Goal: Information Seeking & Learning: Find specific fact

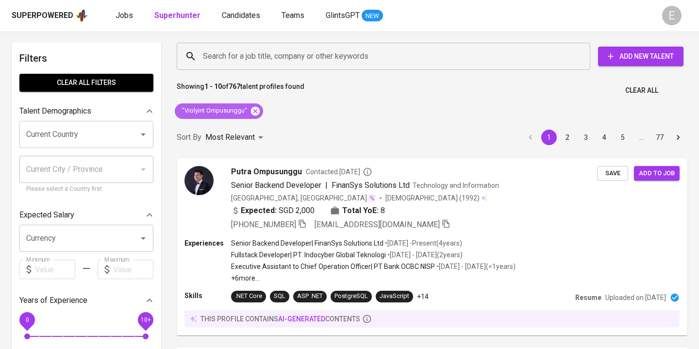
click at [256, 107] on icon at bounding box center [255, 110] width 9 height 9
click at [237, 51] on input "Search for a job title, company or other keywords" at bounding box center [385, 56] width 371 height 18
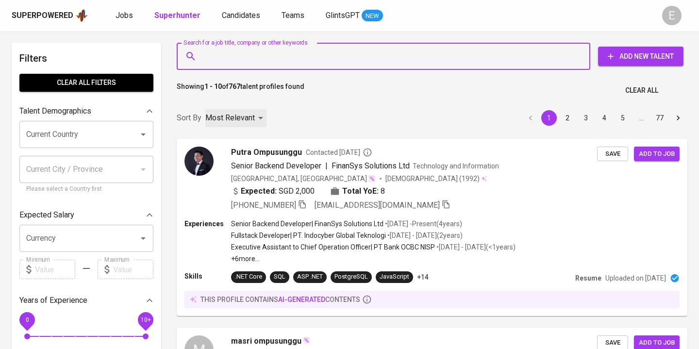
click at [255, 111] on div "Most Relevant" at bounding box center [235, 118] width 61 height 18
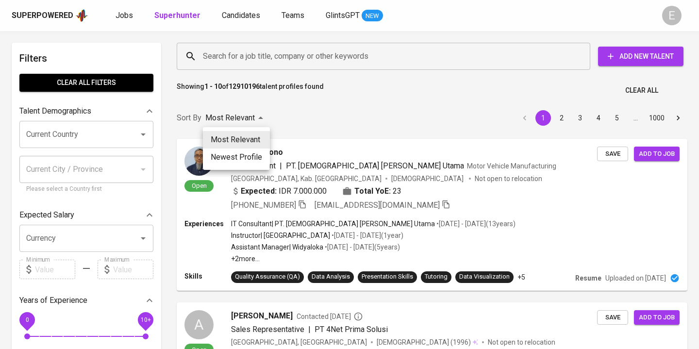
click at [235, 62] on div at bounding box center [349, 174] width 699 height 349
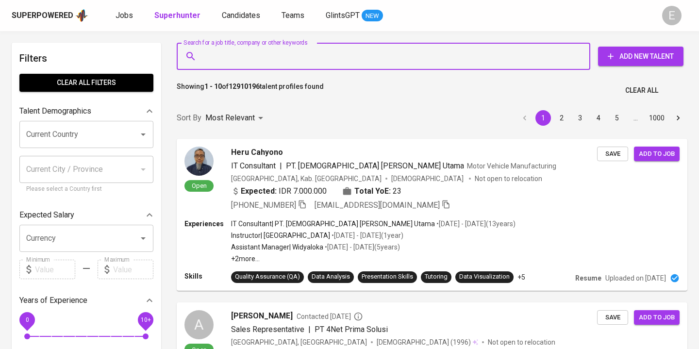
click at [235, 54] on input "Search for a job title, company or other keywords" at bounding box center [385, 56] width 371 height 18
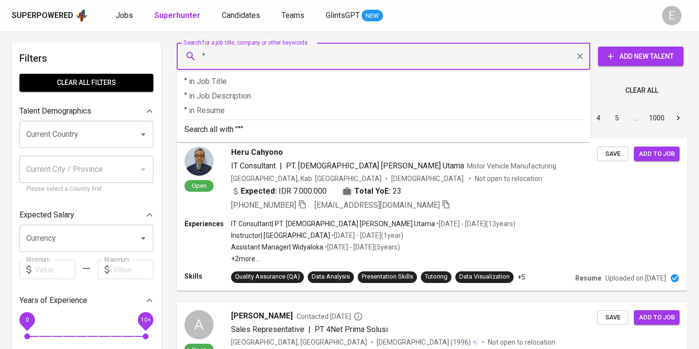
paste input "Hadiyan Farid"
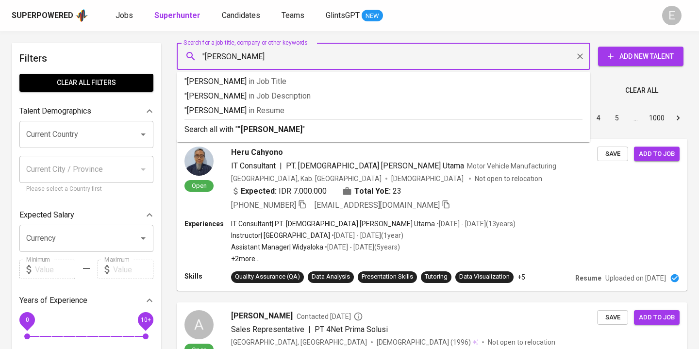
type input ""Hadiyan Farid""
click at [227, 133] on p "Search all with " "Hadiyan Farid" "" at bounding box center [383, 130] width 398 height 12
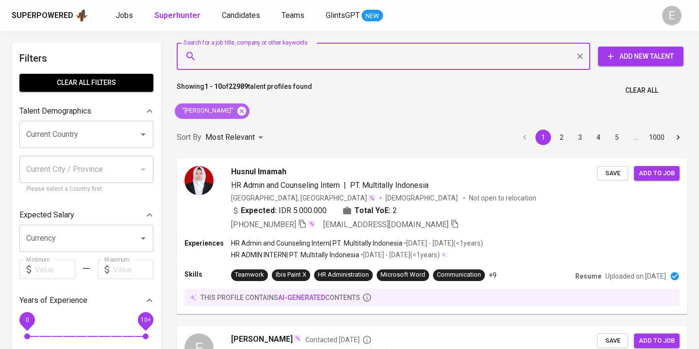
click at [237, 113] on icon at bounding box center [241, 110] width 9 height 9
click at [220, 64] on input "Search for a job title, company or other keywords" at bounding box center [385, 56] width 371 height 18
paste input "srihajarwati.ningsi@gmail.com"
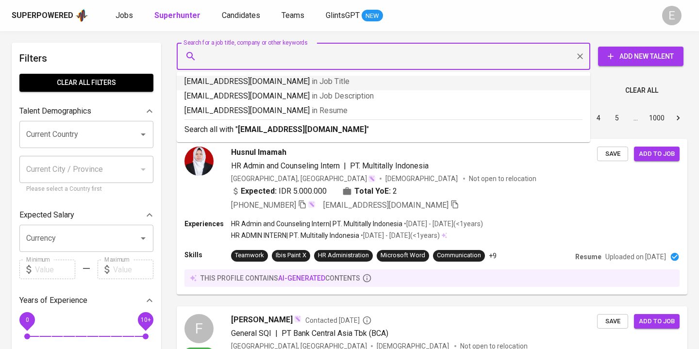
type input "srihajarwati.ningsi@gmail.com"
click at [235, 127] on p "Search all with " srihajarwati.ningsi@gmail.com "" at bounding box center [383, 130] width 398 height 12
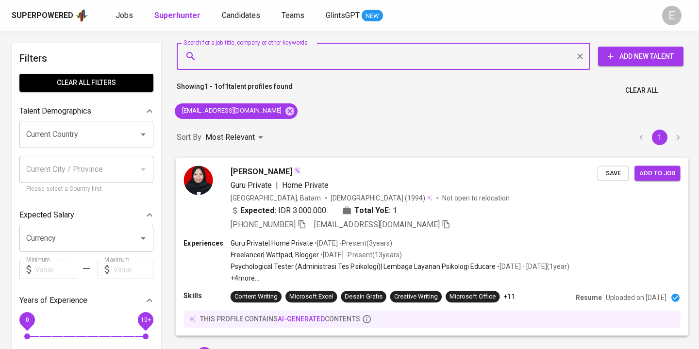
click at [306, 222] on icon "button" at bounding box center [302, 223] width 9 height 9
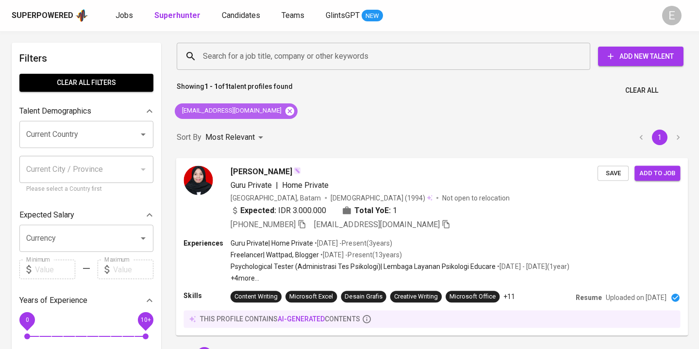
click at [285, 115] on icon at bounding box center [289, 110] width 9 height 9
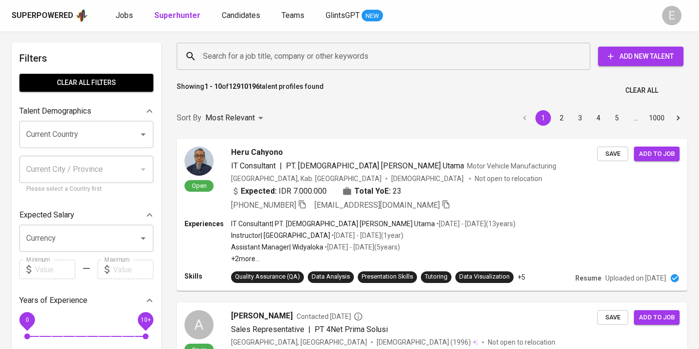
click at [252, 56] on input "Search for a job title, company or other keywords" at bounding box center [385, 56] width 371 height 18
paste input "adepurnamasari9@gmail.com"
type input "adepurnamasari9@gmail.com"
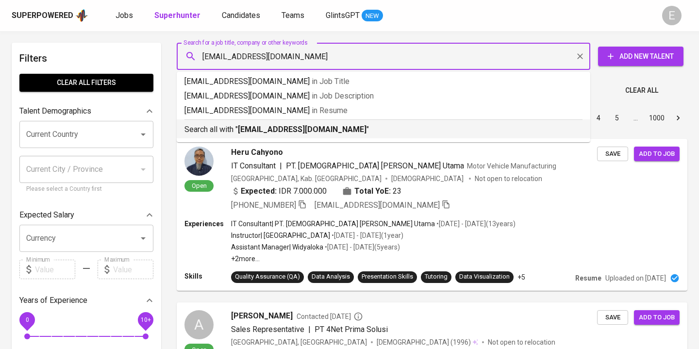
click at [237, 129] on p "Search all with " adepurnamasari9@gmail.com "" at bounding box center [383, 130] width 398 height 12
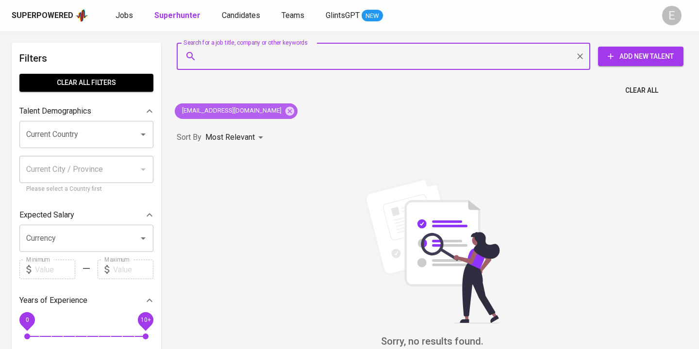
click at [285, 110] on icon at bounding box center [289, 110] width 9 height 9
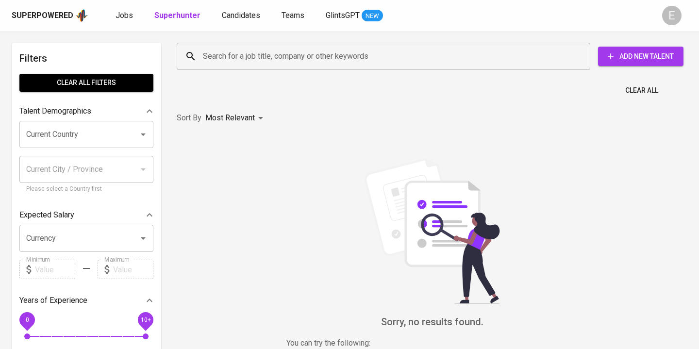
click at [231, 59] on input "Search for a job title, company or other keywords" at bounding box center [385, 56] width 371 height 18
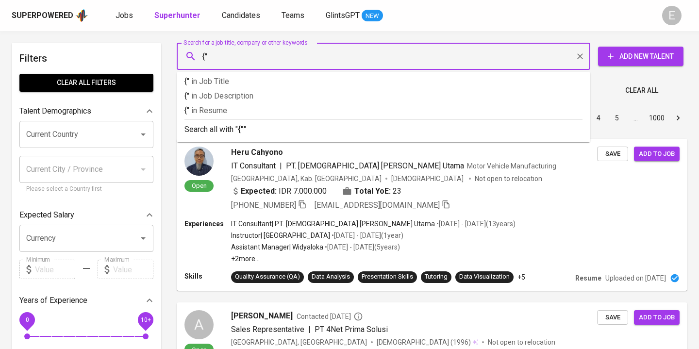
type input "{"
paste input "Ade Purnamasari"
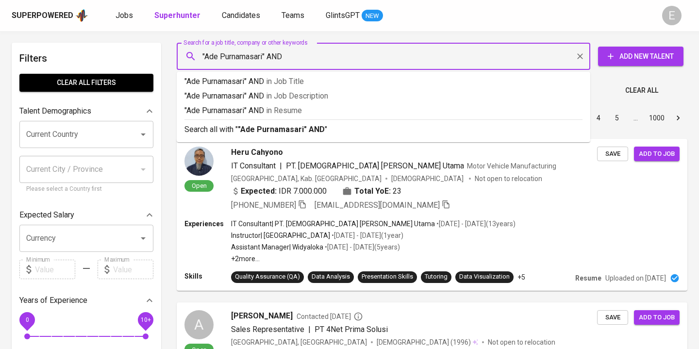
type input ""Ade Purnamasari" AND"
click at [320, 60] on input "Search for a job title, company or other keywords" at bounding box center [385, 56] width 371 height 18
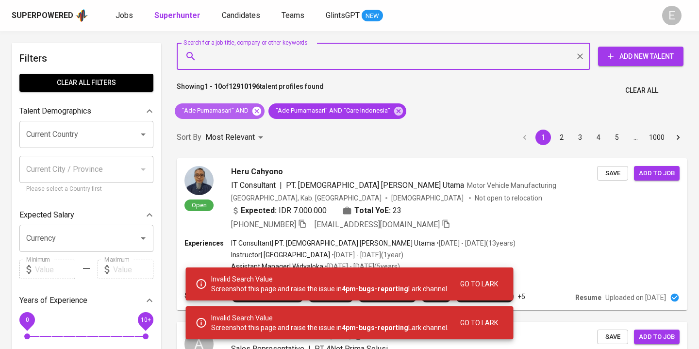
click at [254, 111] on icon at bounding box center [256, 110] width 9 height 9
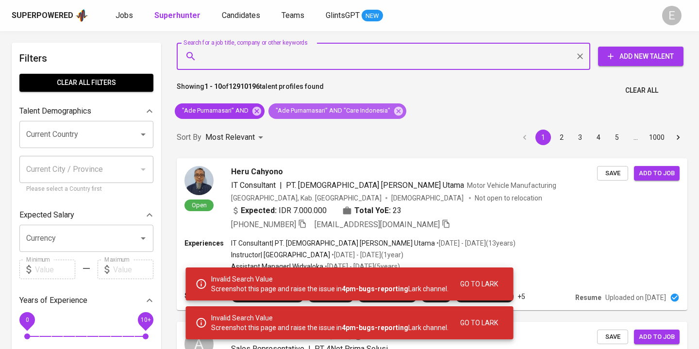
click at [268, 111] on span ""Ade Purnamasari" AND "Care Indonesia"" at bounding box center [332, 110] width 128 height 9
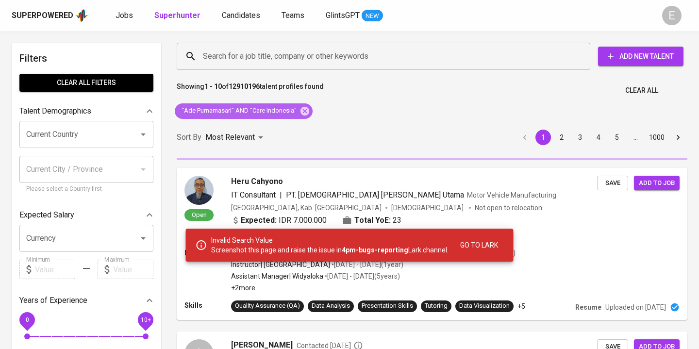
click at [305, 111] on icon at bounding box center [304, 111] width 11 height 11
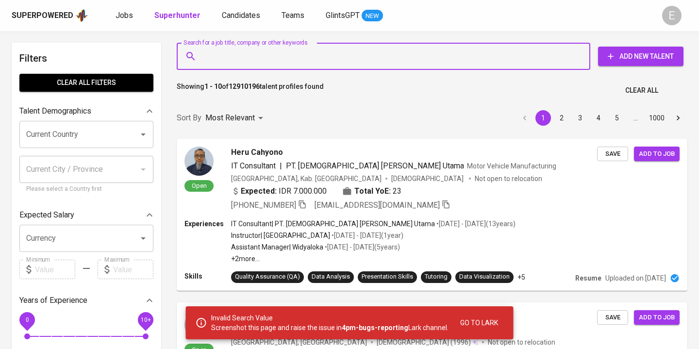
click at [215, 58] on input "Search for a job title, company or other keywords" at bounding box center [385, 56] width 371 height 18
paste input "eduwartriccy@gmail.com"
type input "eduwartriccy@gmail.com"
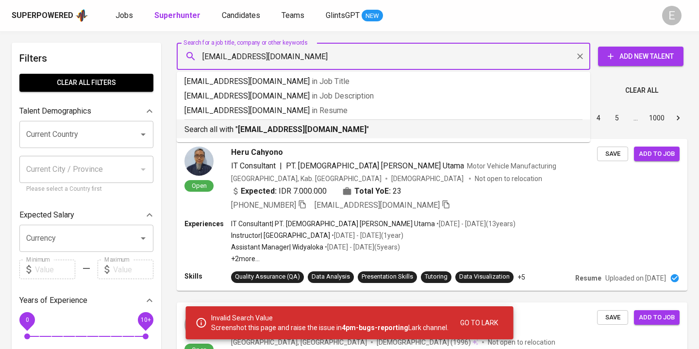
click at [251, 129] on b "eduwartriccy@gmail.com" at bounding box center [302, 129] width 129 height 9
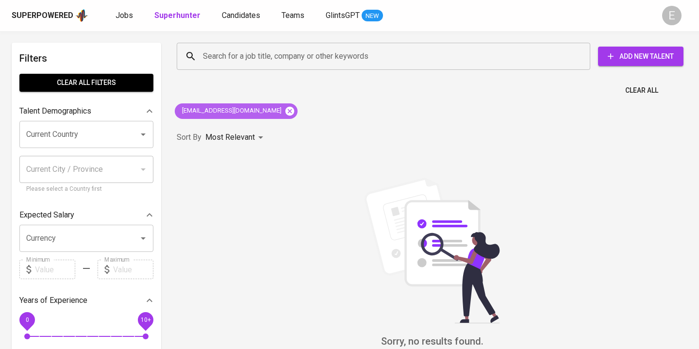
click at [285, 111] on icon at bounding box center [289, 110] width 9 height 9
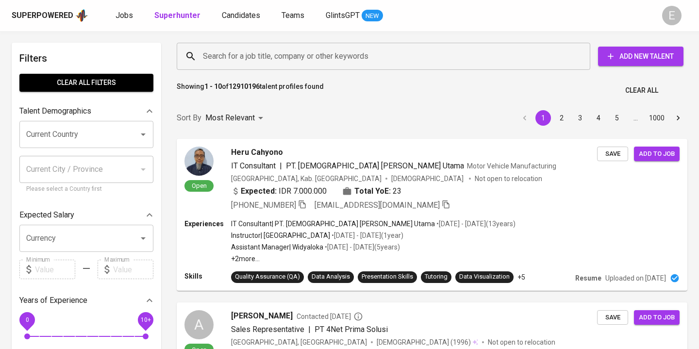
click at [239, 66] on div "Search for a job title, company or other keywords" at bounding box center [384, 56] width 414 height 27
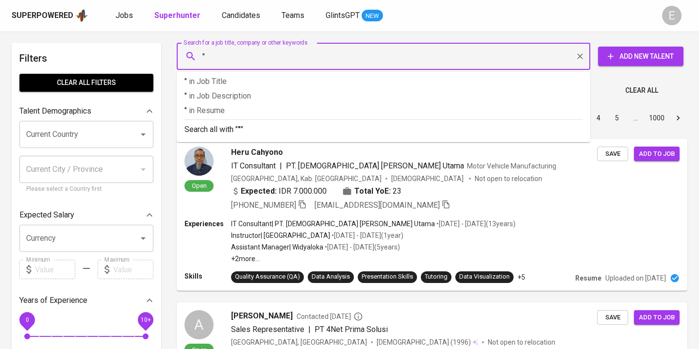
paste input "Leonard Pakpahan"
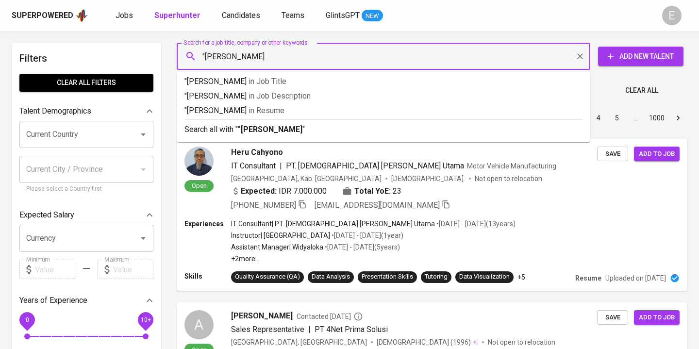
type input ""Leonard Pakpahan""
click at [241, 126] on b ""Leonard Pakpahan"" at bounding box center [271, 129] width 67 height 9
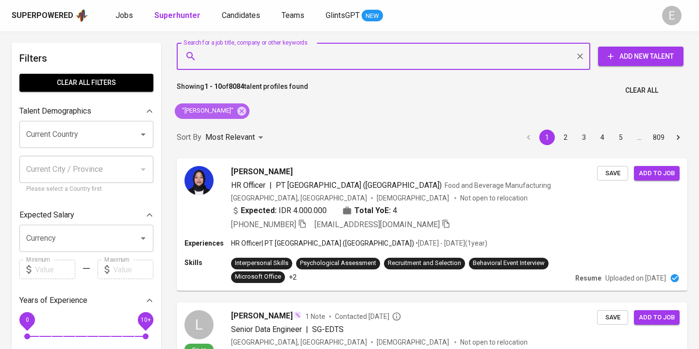
click at [246, 111] on icon at bounding box center [241, 110] width 9 height 9
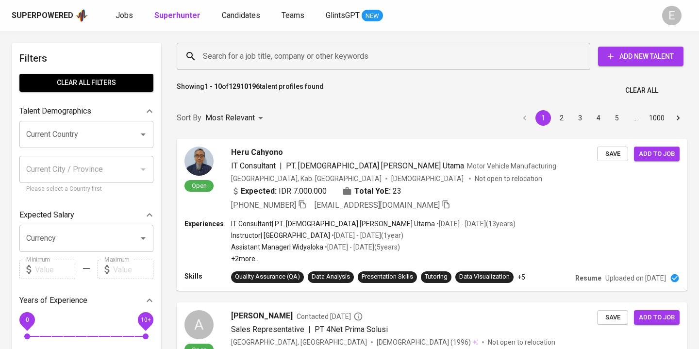
click at [214, 60] on input "Search for a job title, company or other keywords" at bounding box center [385, 56] width 371 height 18
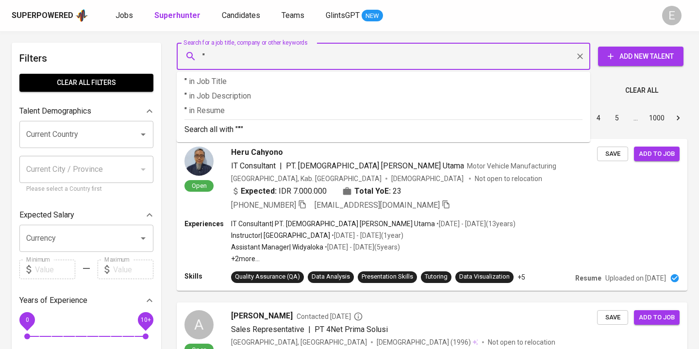
paste input "[PERSON_NAME]"
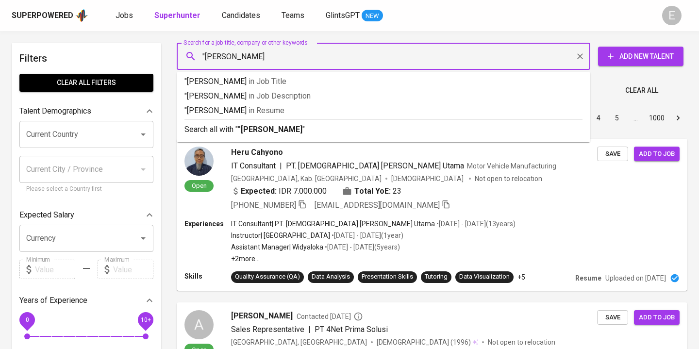
type input ""[PERSON_NAME]""
click at [218, 126] on p "Search all with " "Eve Amanda Putri" "" at bounding box center [383, 130] width 398 height 12
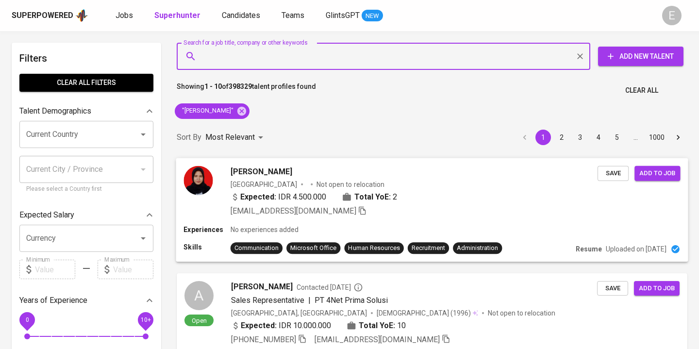
click at [453, 214] on div "[EMAIL_ADDRESS][DOMAIN_NAME]" at bounding box center [414, 211] width 367 height 12
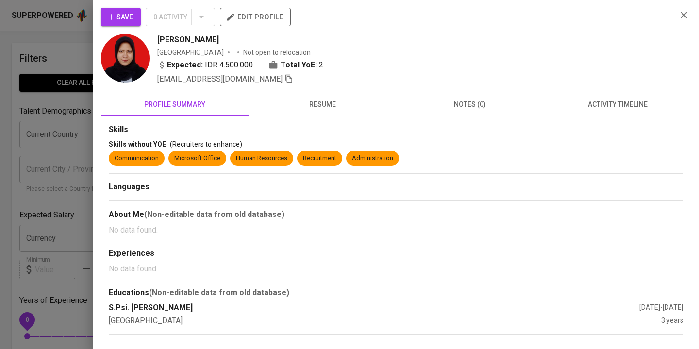
click at [322, 106] on span "resume" at bounding box center [322, 105] width 136 height 12
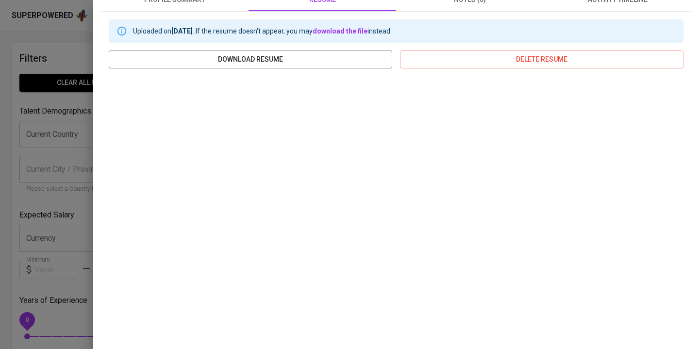
scroll to position [107, 0]
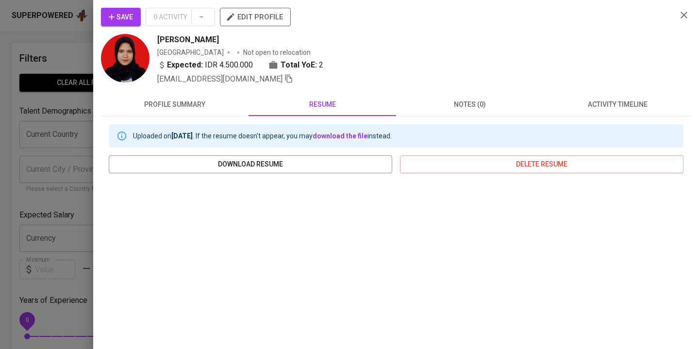
click at [73, 89] on div at bounding box center [349, 174] width 699 height 349
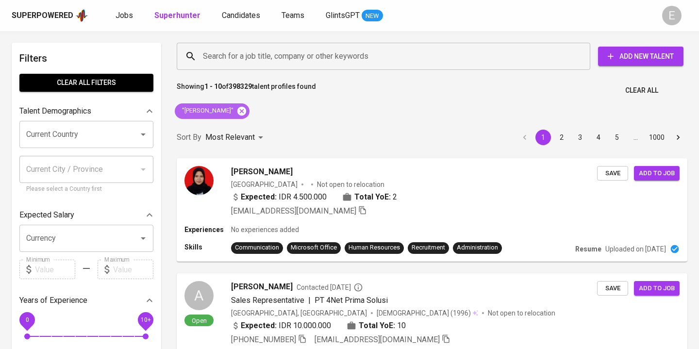
click at [246, 113] on icon at bounding box center [241, 110] width 9 height 9
click at [229, 54] on input "Search for a job title, company or other keywords" at bounding box center [385, 56] width 371 height 18
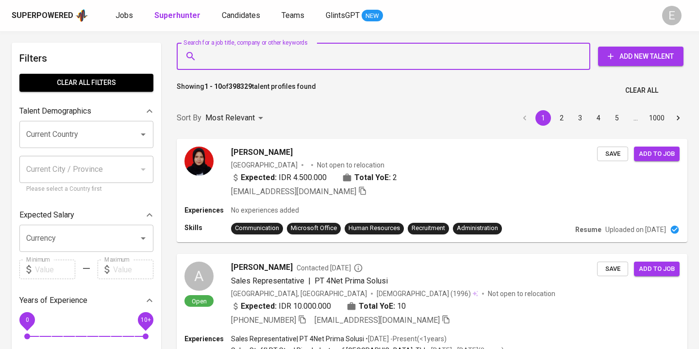
paste input "[PERSON_NAME][EMAIL_ADDRESS][DOMAIN_NAME]"
type input "[PERSON_NAME][EMAIL_ADDRESS][DOMAIN_NAME]"
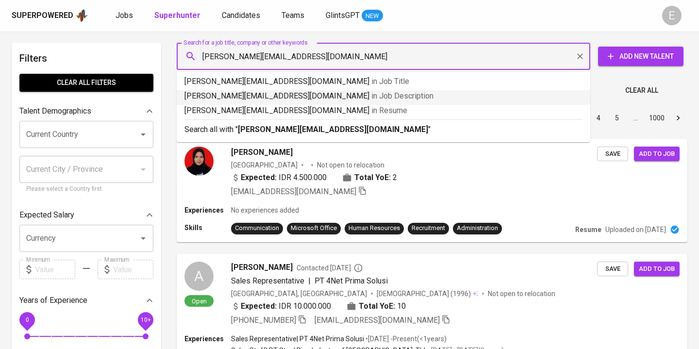
click at [222, 127] on p "Search all with " [PERSON_NAME][EMAIL_ADDRESS][DOMAIN_NAME] "" at bounding box center [383, 130] width 398 height 12
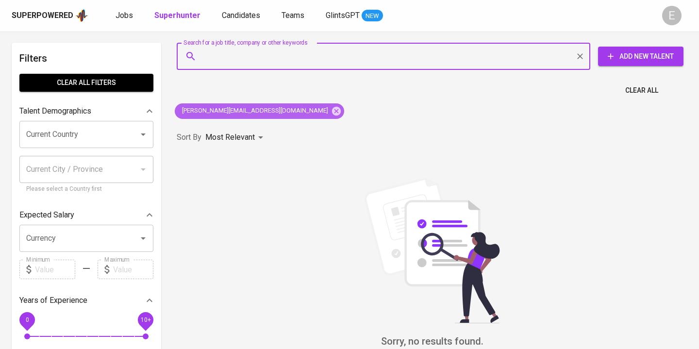
drag, startPoint x: 262, startPoint y: 111, endPoint x: 221, endPoint y: 46, distance: 76.8
click at [331, 111] on icon at bounding box center [336, 111] width 11 height 11
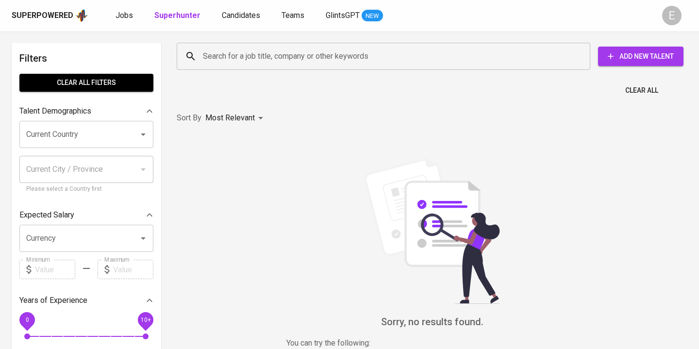
click at [223, 53] on input "Search for a job title, company or other keywords" at bounding box center [385, 56] width 371 height 18
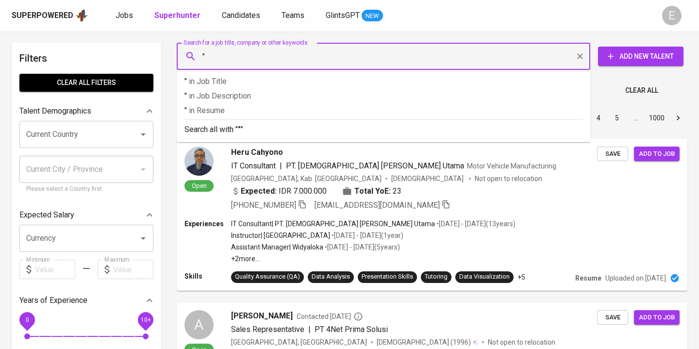
paste input "[PERSON_NAME] S"
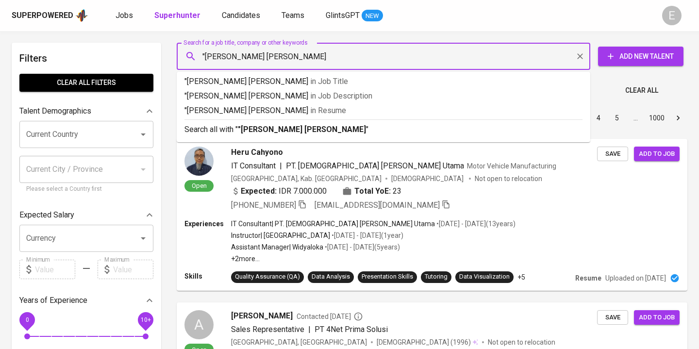
type input ""[PERSON_NAME] [PERSON_NAME]""
click at [220, 127] on p "Search all with " "[PERSON_NAME] [PERSON_NAME]" "" at bounding box center [383, 130] width 398 height 12
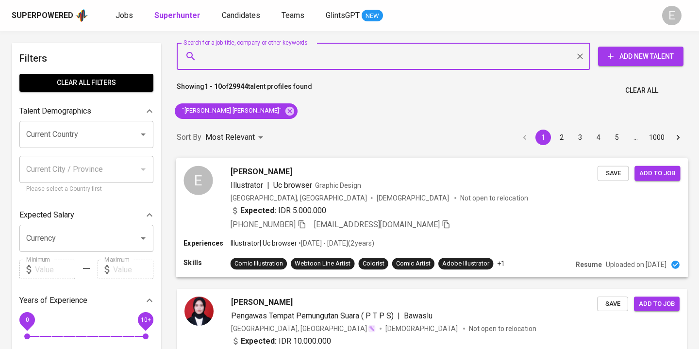
click at [461, 187] on div "Illustrator | Uc browser Graphic Design" at bounding box center [414, 185] width 367 height 12
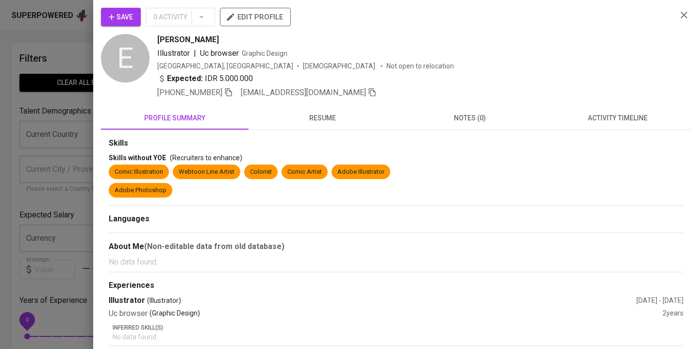
click at [291, 117] on span "resume" at bounding box center [322, 118] width 136 height 12
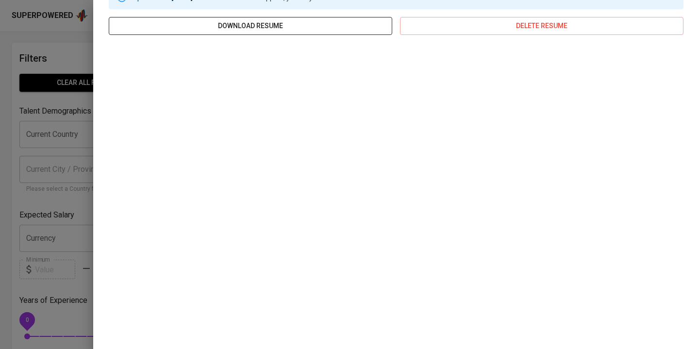
scroll to position [142, 0]
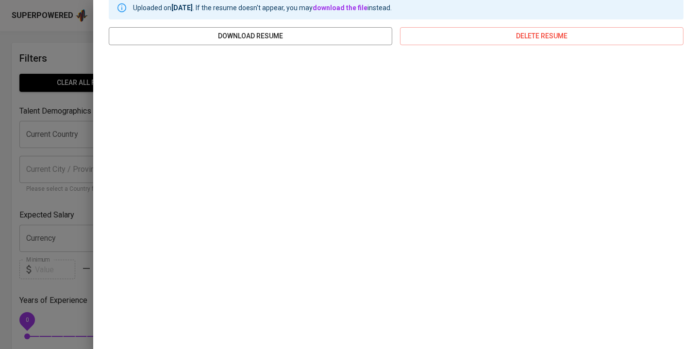
click at [61, 165] on div at bounding box center [349, 174] width 699 height 349
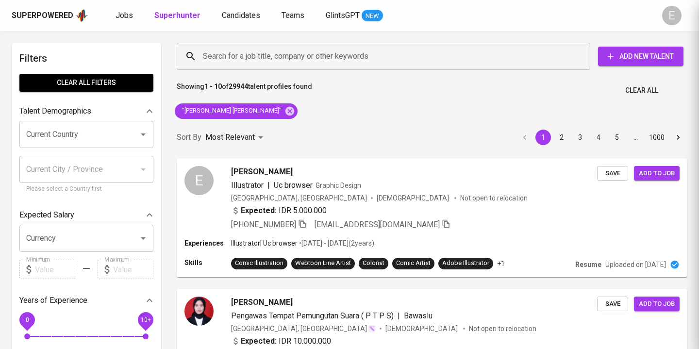
scroll to position [0, 0]
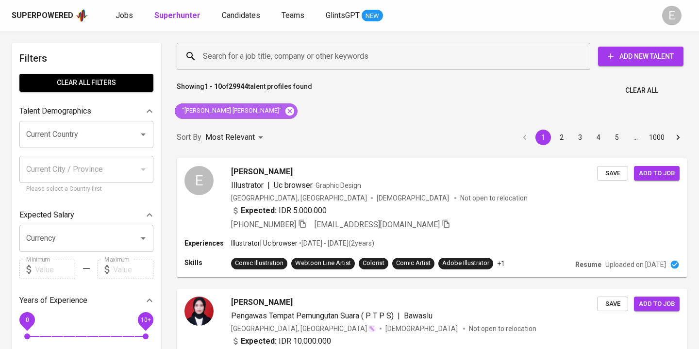
click at [284, 113] on icon at bounding box center [289, 111] width 11 height 11
click at [259, 52] on input "Search for a job title, company or other keywords" at bounding box center [385, 56] width 371 height 18
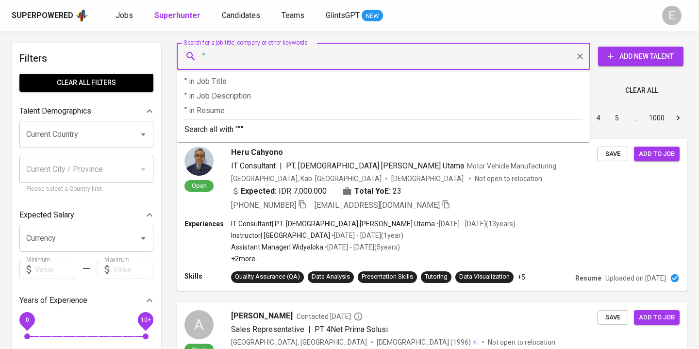
paste input "Rury Ervina S"
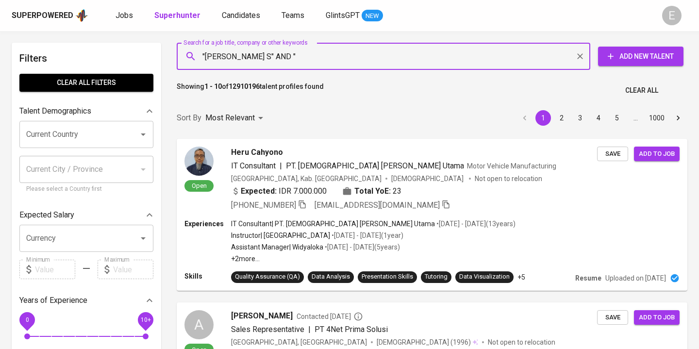
click at [250, 53] on input ""Rury Ervina S" AND "" at bounding box center [385, 56] width 371 height 18
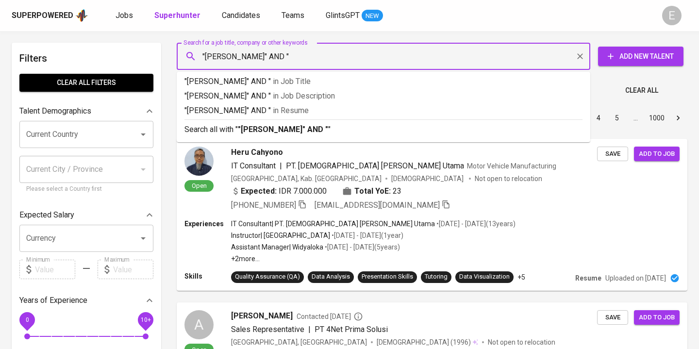
click at [274, 60] on input ""Rury Ervina" AND "" at bounding box center [385, 56] width 371 height 18
type input ""Rury Ervina" AND "Polytama""
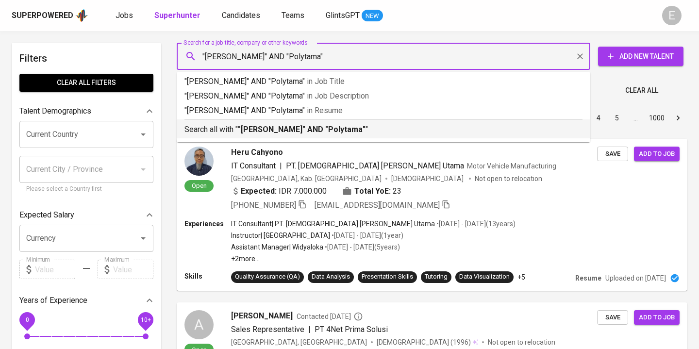
click at [277, 132] on b ""Rury Ervina" AND "Polytama"" at bounding box center [302, 129] width 128 height 9
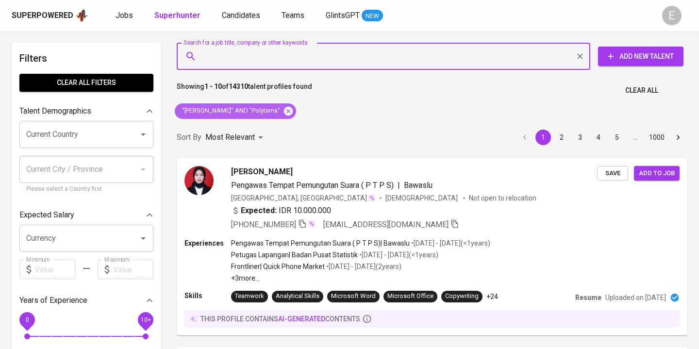
click at [284, 107] on icon at bounding box center [288, 110] width 9 height 9
click at [219, 55] on input "Search for a job title, company or other keywords" at bounding box center [385, 56] width 371 height 18
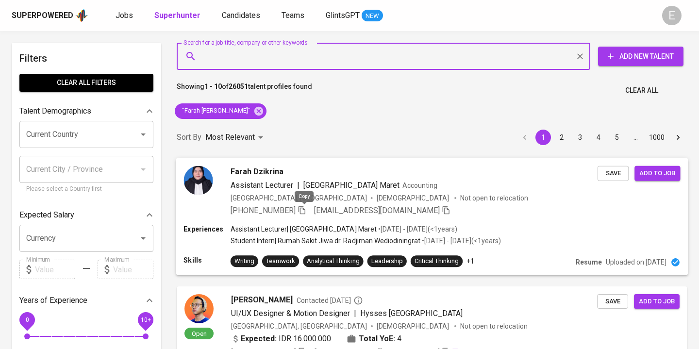
click at [303, 211] on icon "button" at bounding box center [302, 209] width 9 height 9
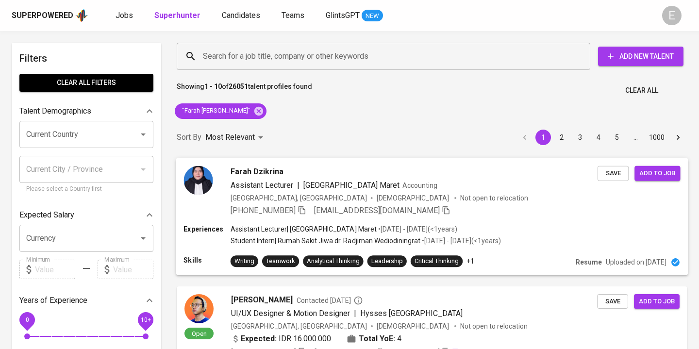
click at [482, 229] on div "Assistant Lecturer | Universitas Sebelas Maret • Oct 2019 - Jan 2020 ( <1 years…" at bounding box center [366, 229] width 271 height 10
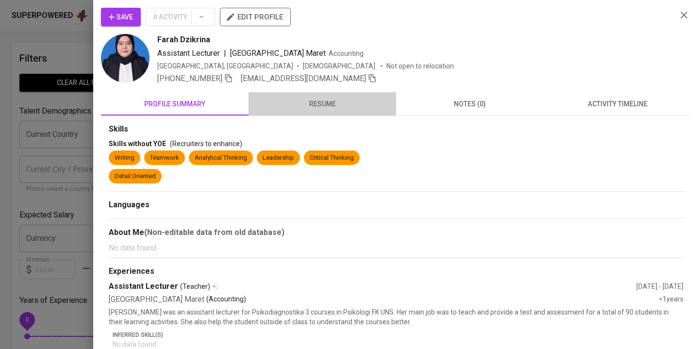
click at [320, 97] on button "resume" at bounding box center [322, 103] width 148 height 23
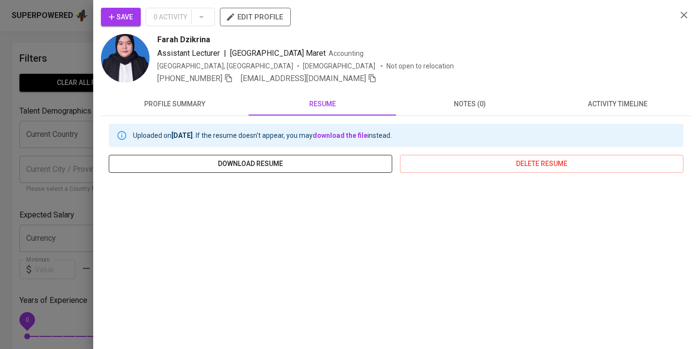
scroll to position [138, 0]
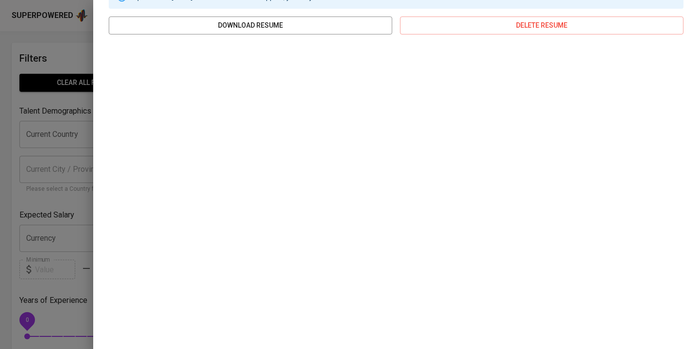
click at [55, 52] on div at bounding box center [349, 174] width 699 height 349
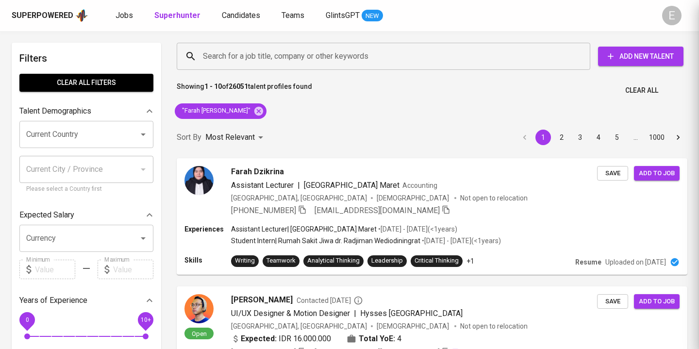
scroll to position [0, 0]
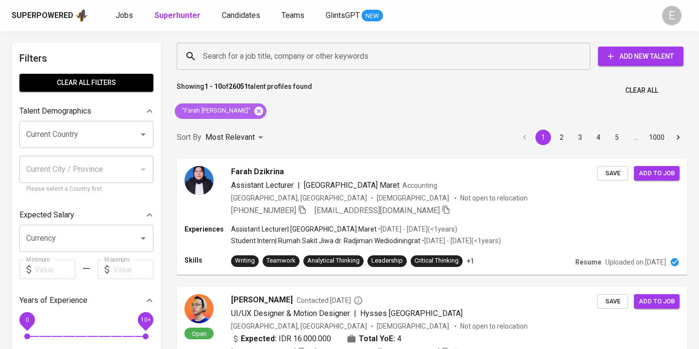
click at [253, 108] on icon at bounding box center [258, 111] width 11 height 11
click at [216, 60] on input "Search for a job title, company or other keywords" at bounding box center [385, 56] width 371 height 18
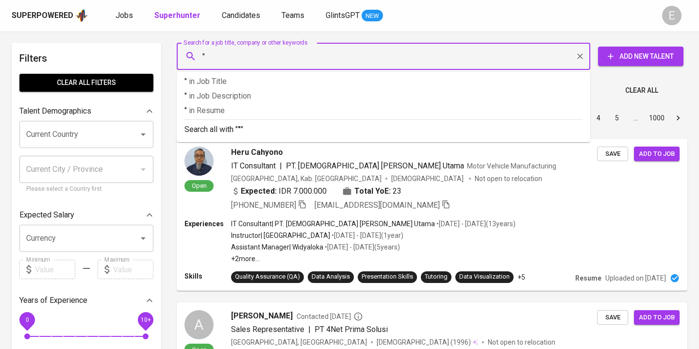
paste input "Williamarshall"
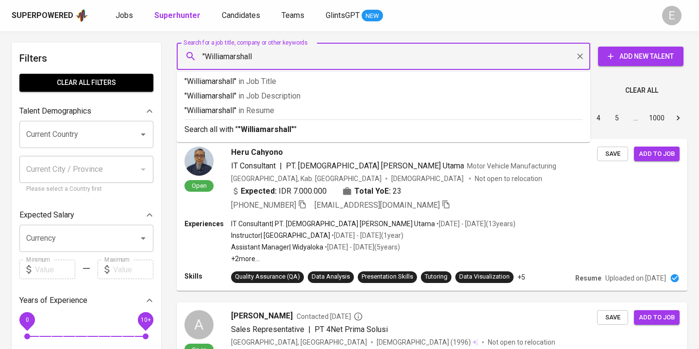
type input ""Williamarshall""
click at [233, 133] on p "Search all with " "Williamarshall" "" at bounding box center [383, 130] width 398 height 12
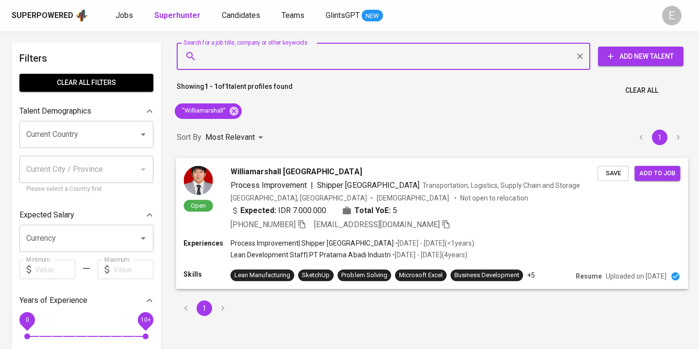
click at [306, 223] on icon "button" at bounding box center [302, 223] width 9 height 9
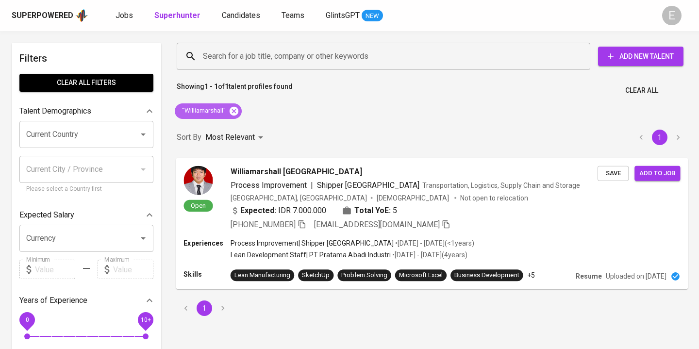
click at [233, 111] on icon at bounding box center [234, 111] width 11 height 11
click at [219, 61] on input "Search for a job title, company or other keywords" at bounding box center [385, 56] width 371 height 18
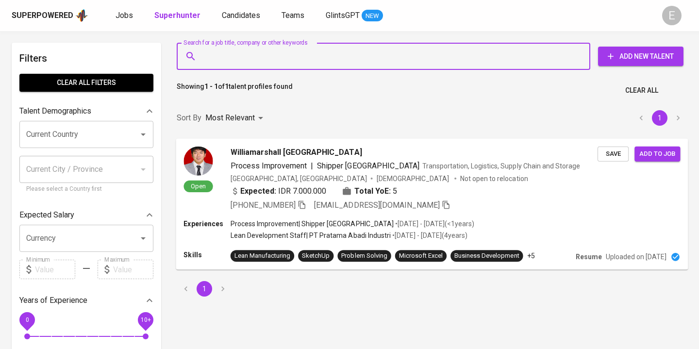
paste input "vmutiara77@gmail.com"
type input "vmutiara77@gmail.com"
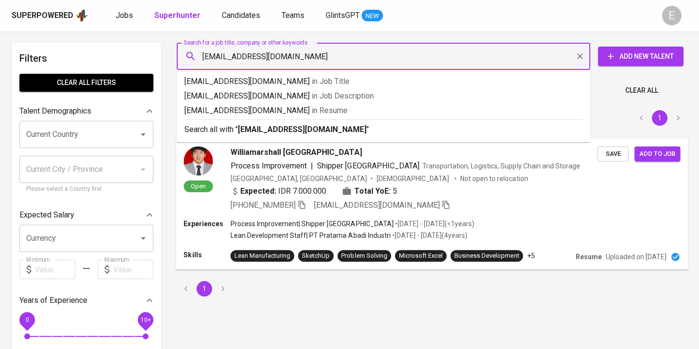
click at [208, 130] on p "Search all with " vmutiara77@gmail.com "" at bounding box center [383, 130] width 398 height 12
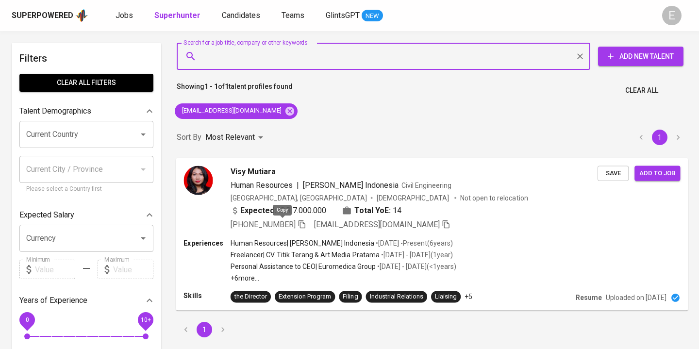
click at [298, 223] on icon "button" at bounding box center [301, 224] width 7 height 8
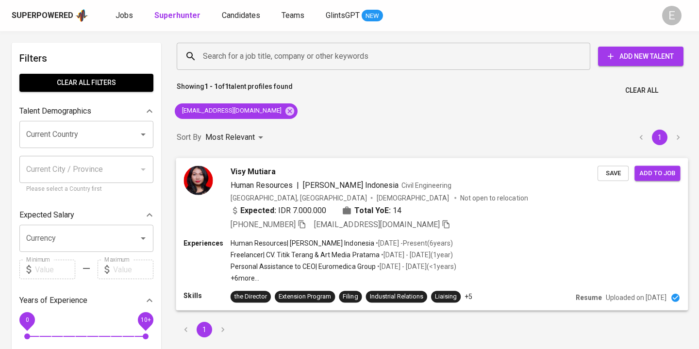
click at [576, 255] on div "Experiences Human Resources | Meinhardt Indonesia • Apr 2019 - Present ( 6 year…" at bounding box center [431, 260] width 497 height 45
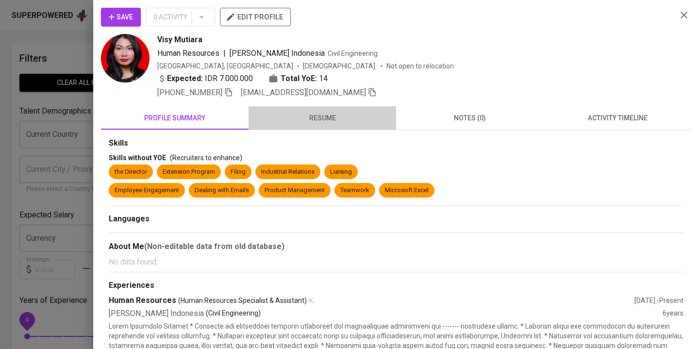
click at [296, 115] on span "resume" at bounding box center [322, 118] width 136 height 12
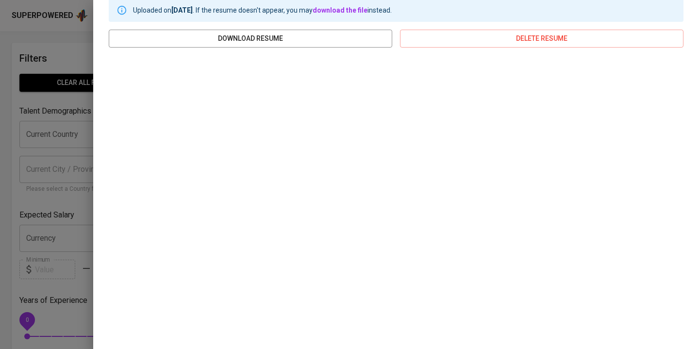
scroll to position [140, 0]
click at [49, 44] on div at bounding box center [349, 174] width 699 height 349
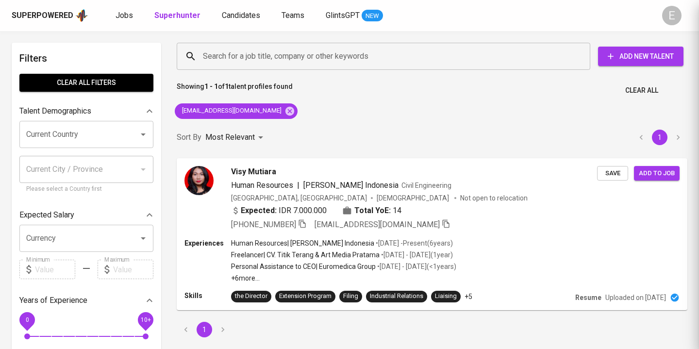
scroll to position [0, 0]
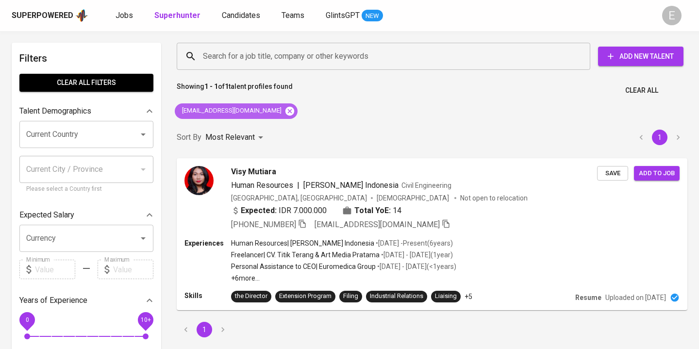
click at [285, 112] on icon at bounding box center [289, 110] width 9 height 9
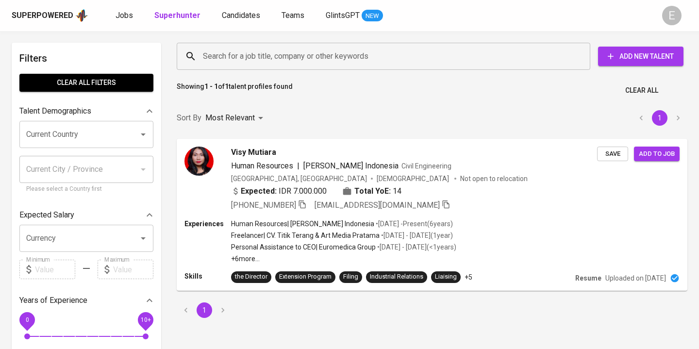
click at [235, 57] on input "Search for a job title, company or other keywords" at bounding box center [385, 56] width 371 height 18
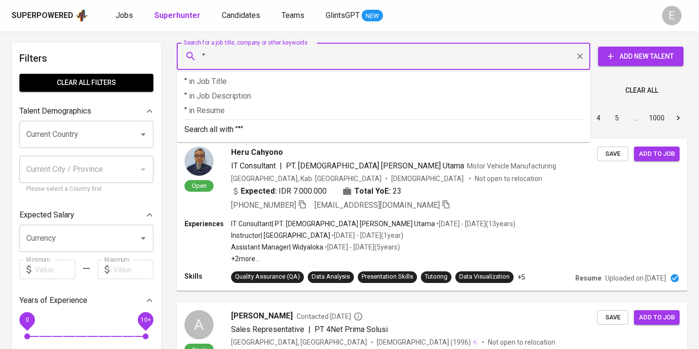
paste input "Evelyn Monica"
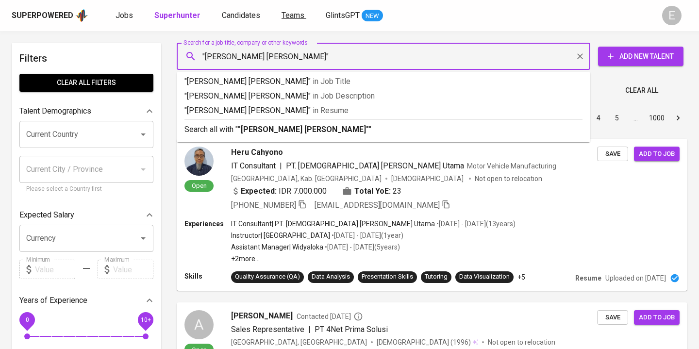
type input ""Evelyn Monica""
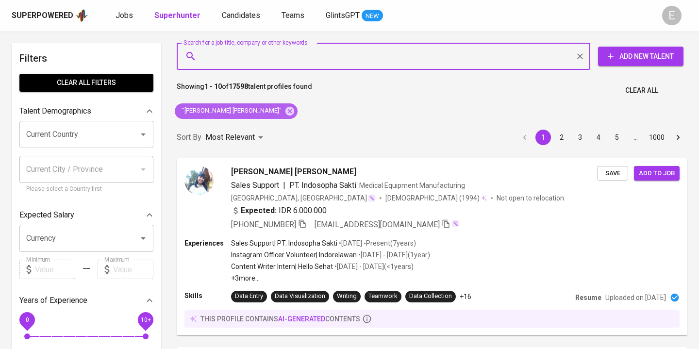
click at [285, 107] on icon at bounding box center [289, 110] width 9 height 9
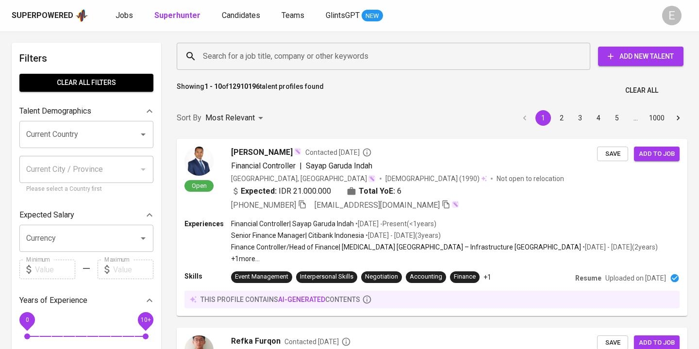
click at [246, 57] on input "Search for a job title, company or other keywords" at bounding box center [385, 56] width 371 height 18
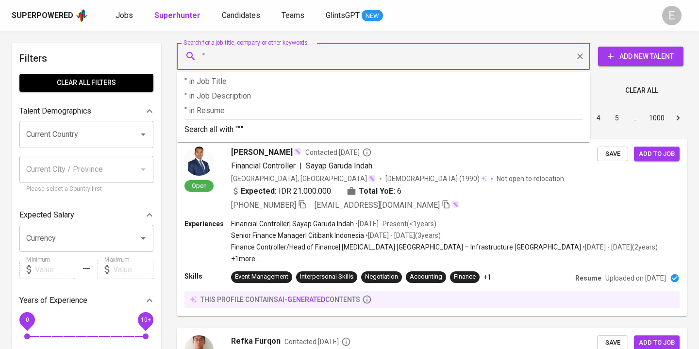
paste input "[PERSON_NAME]"
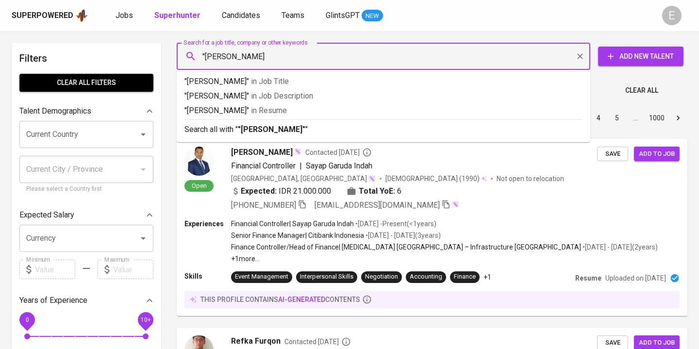
type input ""[PERSON_NAME]""
click at [245, 136] on li "Search all with " "[PERSON_NAME]" "" at bounding box center [384, 128] width 414 height 19
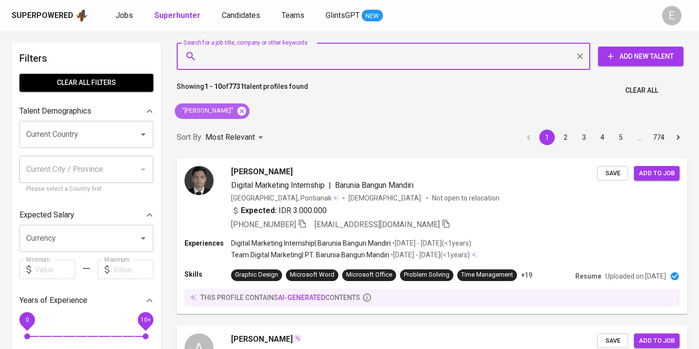
click at [239, 112] on icon at bounding box center [241, 111] width 11 height 11
click at [211, 46] on div "Search for a job title, company or other keywords" at bounding box center [384, 56] width 414 height 27
click at [211, 55] on input "Search for a job title, company or other keywords" at bounding box center [385, 56] width 371 height 18
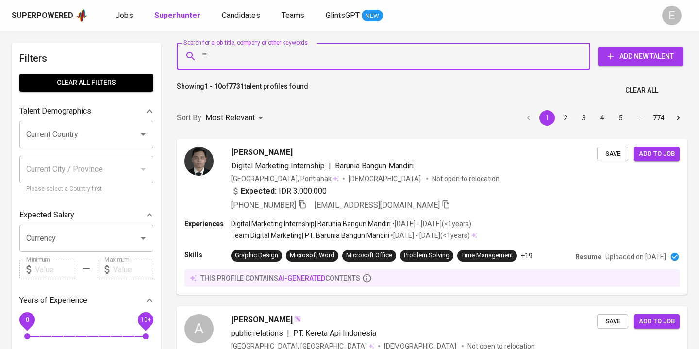
paste input "[PERSON_NAME]"
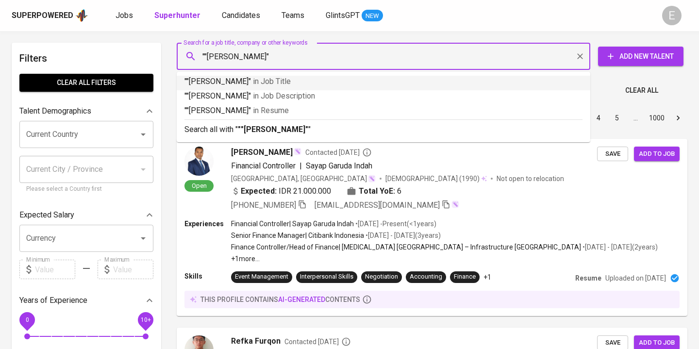
click at [208, 54] on input """[PERSON_NAME]"" at bounding box center [385, 56] width 371 height 18
type input ""[PERSON_NAME]""
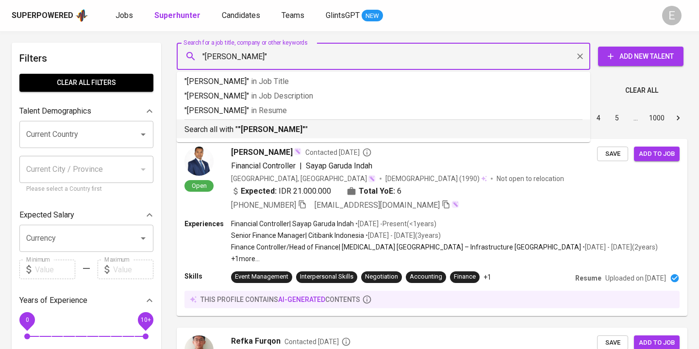
click at [251, 126] on b ""[PERSON_NAME]"" at bounding box center [271, 129] width 67 height 9
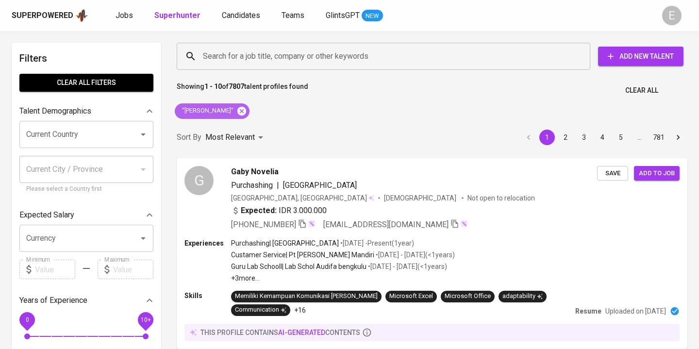
click at [244, 112] on icon at bounding box center [241, 110] width 9 height 9
click at [218, 62] on input "Search for a job title, company or other keywords" at bounding box center [385, 56] width 371 height 18
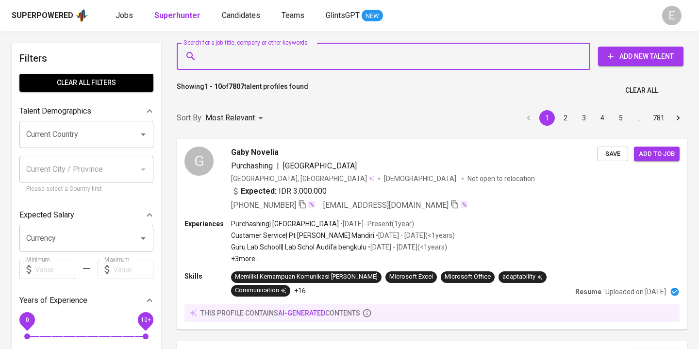
paste input "[EMAIL_ADDRESS][DOMAIN_NAME]"
type input "[EMAIL_ADDRESS][DOMAIN_NAME]"
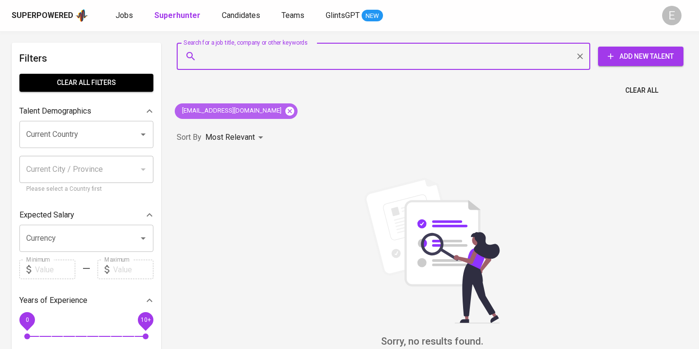
click at [285, 109] on icon at bounding box center [289, 110] width 9 height 9
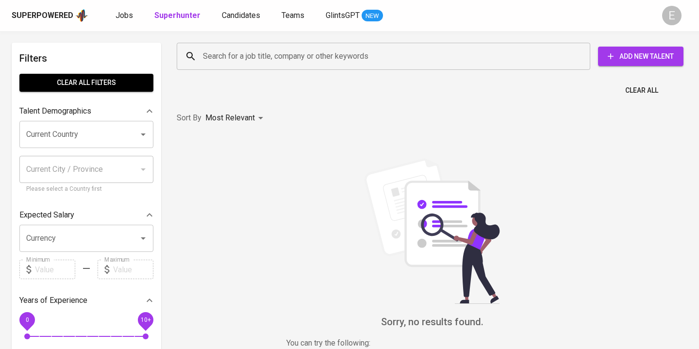
click at [250, 59] on input "Search for a job title, company or other keywords" at bounding box center [385, 56] width 371 height 18
paste input "[PERSON_NAME]"
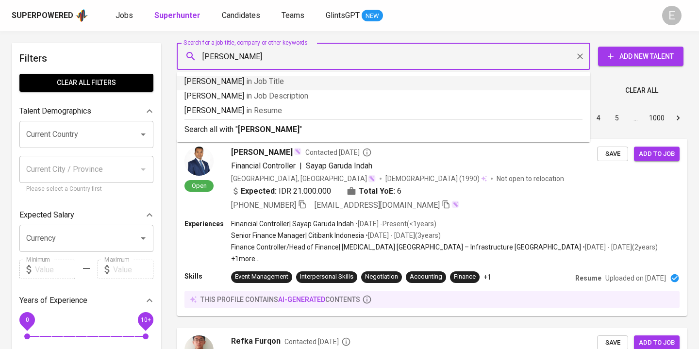
click at [205, 59] on input "[PERSON_NAME]" at bounding box center [385, 56] width 371 height 18
click at [303, 61] on input ""[PERSON_NAME]" at bounding box center [385, 56] width 371 height 18
type input ""[PERSON_NAME]""
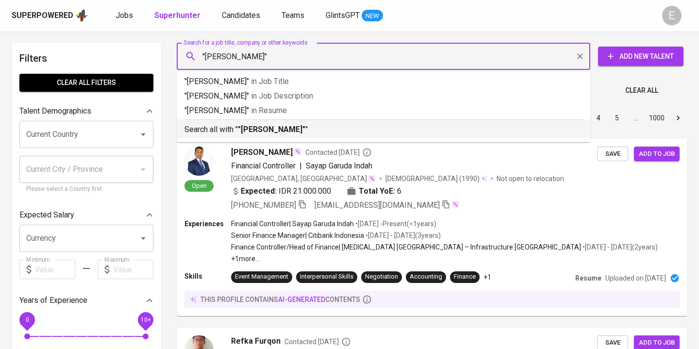
click at [289, 132] on b ""[PERSON_NAME]"" at bounding box center [271, 129] width 67 height 9
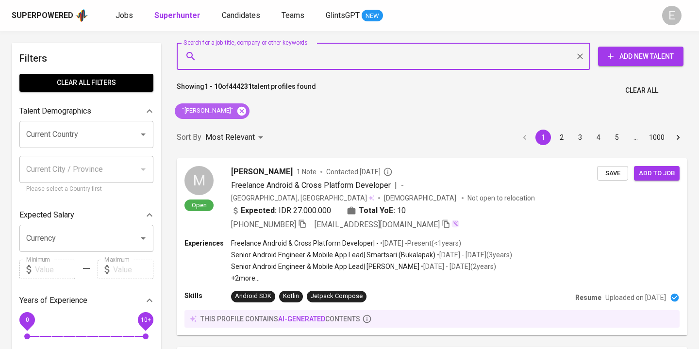
click at [246, 109] on icon at bounding box center [241, 110] width 9 height 9
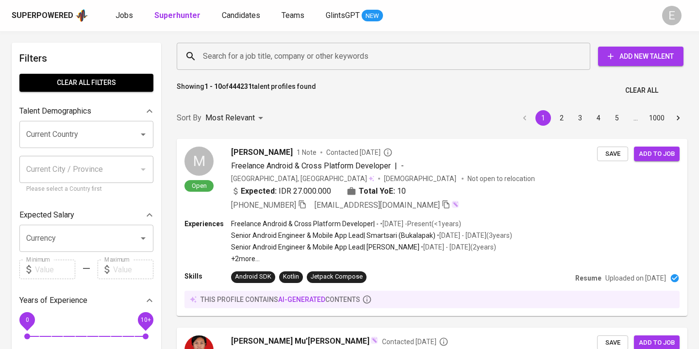
click at [236, 43] on div "Search for a job title, company or other keywords" at bounding box center [384, 56] width 414 height 27
click at [238, 59] on input "Search for a job title, company or other keywords" at bounding box center [385, 56] width 371 height 18
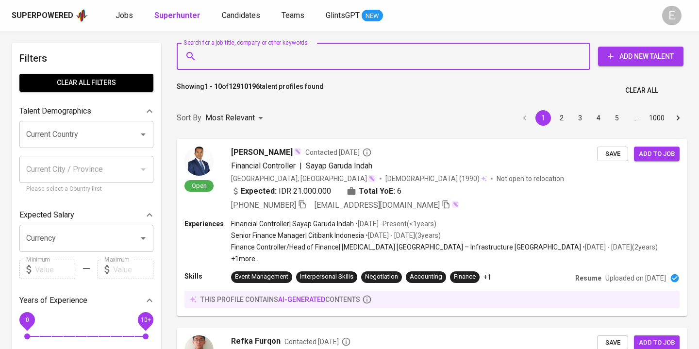
paste input "[EMAIL_ADDRESS][DOMAIN_NAME]"
type input "[EMAIL_ADDRESS][DOMAIN_NAME]"
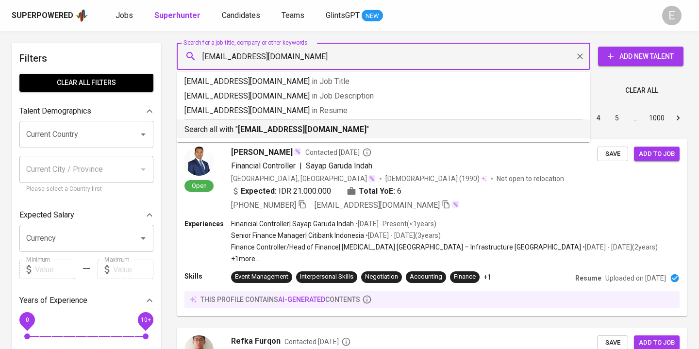
click at [236, 126] on p "Search all with " [EMAIL_ADDRESS][DOMAIN_NAME] "" at bounding box center [383, 130] width 398 height 12
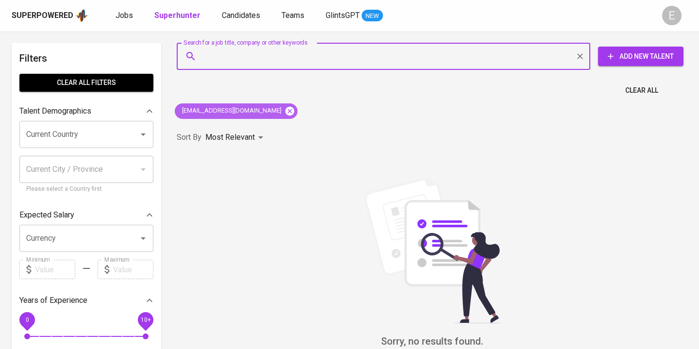
click at [284, 112] on icon at bounding box center [289, 111] width 11 height 11
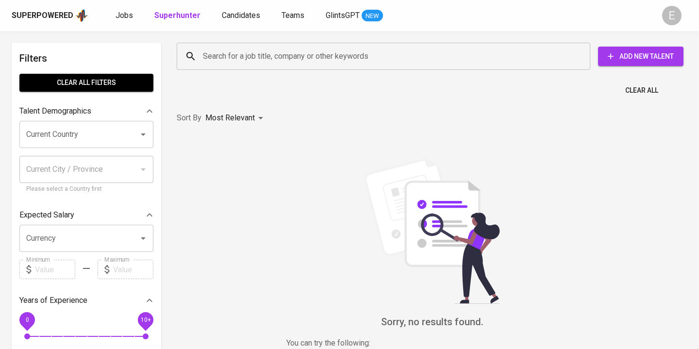
click at [219, 55] on input "Search for a job title, company or other keywords" at bounding box center [385, 56] width 371 height 18
paste input "macrusoft@yahoo.com"
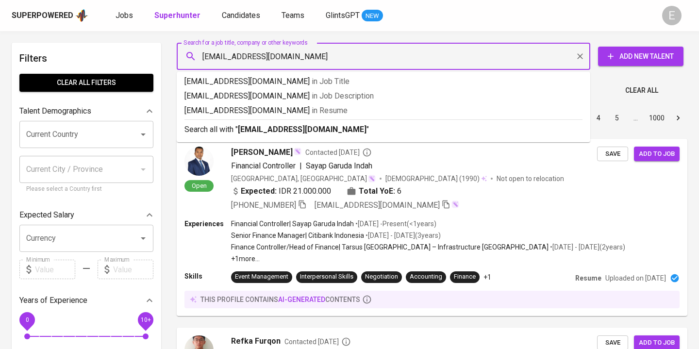
type input "macrusoft@yahoo.com"
click at [227, 132] on p "Search all with " macrusoft@yahoo.com "" at bounding box center [383, 130] width 398 height 12
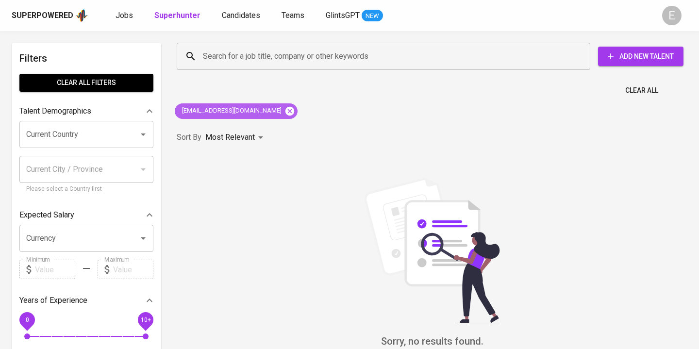
click at [285, 112] on icon at bounding box center [289, 110] width 9 height 9
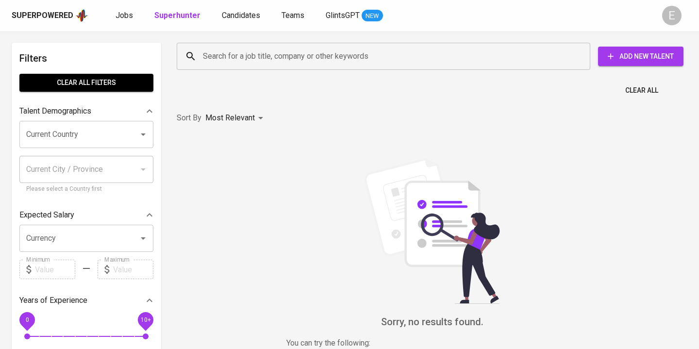
click at [205, 63] on input "Search for a job title, company or other keywords" at bounding box center [385, 56] width 371 height 18
paste input "atepsaepuloh8@gmail.com"
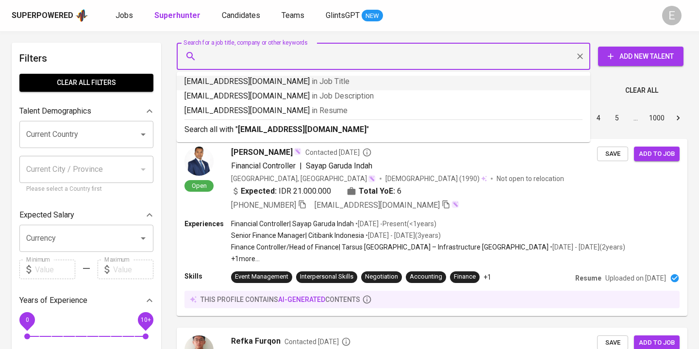
type input "atepsaepuloh8@gmail.com"
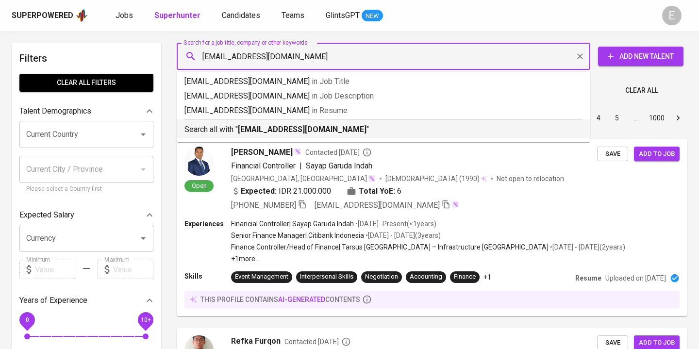
click at [213, 123] on div "Search all with " atepsaepuloh8@gmail.com "" at bounding box center [383, 127] width 398 height 16
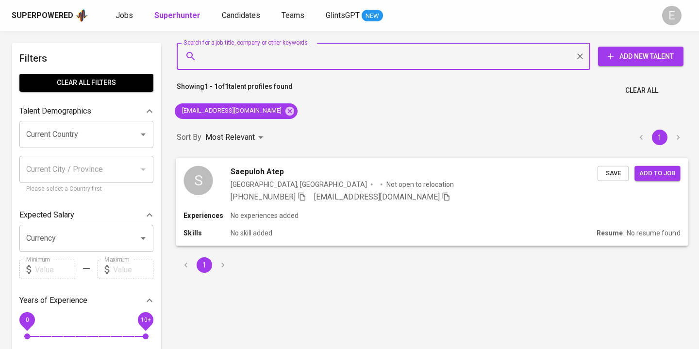
click at [299, 195] on icon "button" at bounding box center [302, 196] width 9 height 9
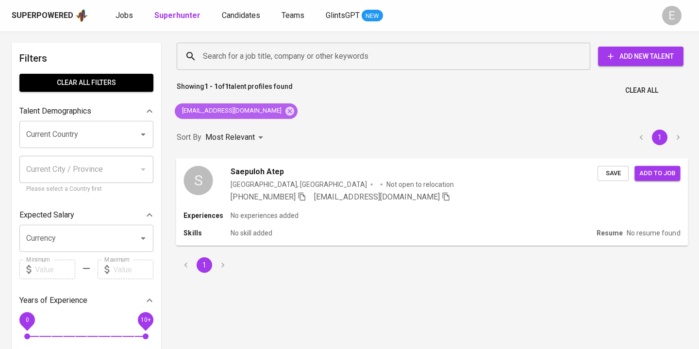
click at [284, 108] on icon at bounding box center [289, 111] width 11 height 11
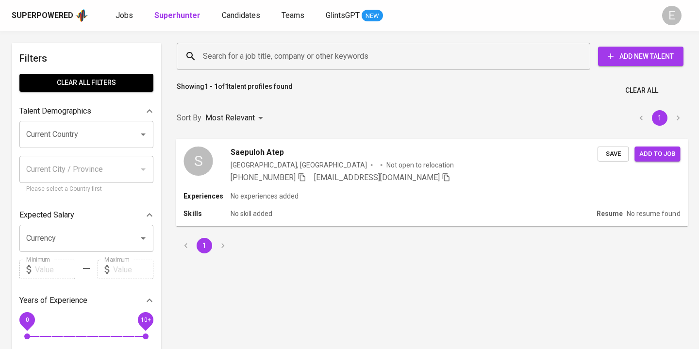
click at [239, 57] on input "Search for a job title, company or other keywords" at bounding box center [385, 56] width 371 height 18
paste input "chandrasandika@gmail.com"
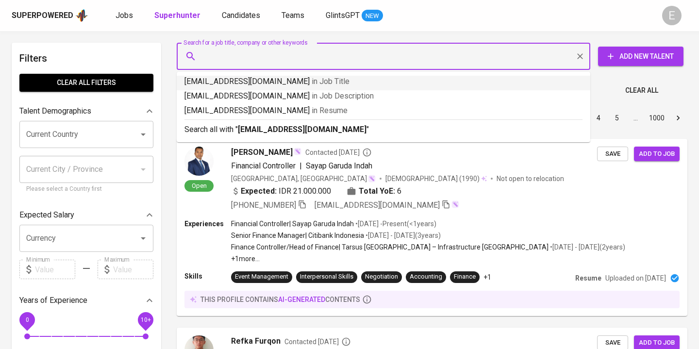
type input "chandrasandika@gmail.com"
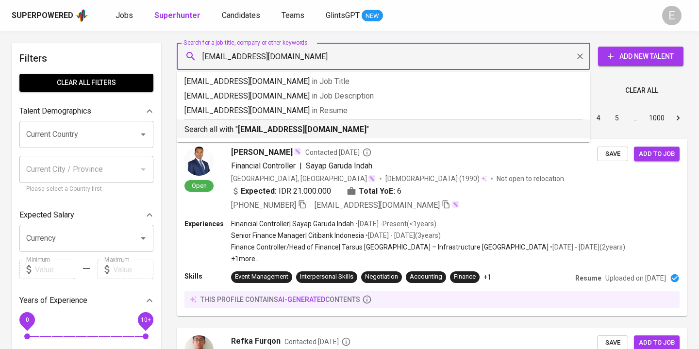
click at [238, 134] on p "Search all with " chandrasandika@gmail.com "" at bounding box center [383, 130] width 398 height 12
